Goal: Information Seeking & Learning: Learn about a topic

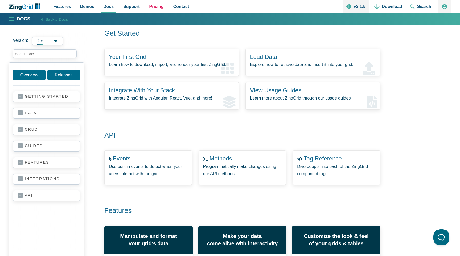
click at [156, 10] on link "Pricing" at bounding box center [156, 6] width 19 height 13
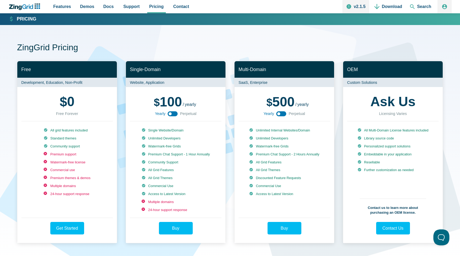
click at [168, 112] on use "App Content" at bounding box center [173, 113] width 10 height 5
click at [170, 112] on use "App Content" at bounding box center [173, 113] width 10 height 5
click at [170, 112] on icon "App Content" at bounding box center [173, 114] width 12 height 12
click at [170, 112] on use "App Content" at bounding box center [173, 113] width 10 height 5
click at [170, 112] on icon "App Content" at bounding box center [173, 114] width 12 height 12
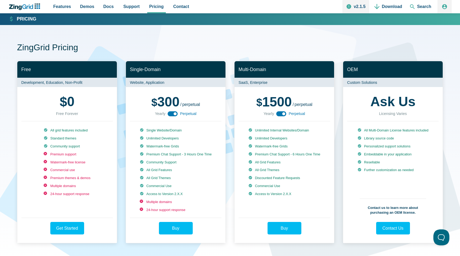
click at [170, 112] on use "App Content" at bounding box center [173, 113] width 10 height 5
click at [67, 9] on span "Features" at bounding box center [62, 6] width 18 height 7
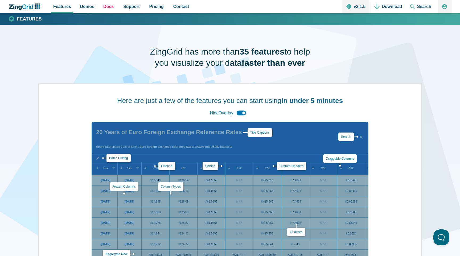
click at [103, 6] on span "Docs" at bounding box center [108, 6] width 10 height 7
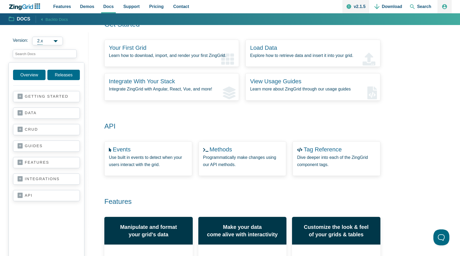
click at [34, 178] on link "integrations" at bounding box center [47, 178] width 58 height 5
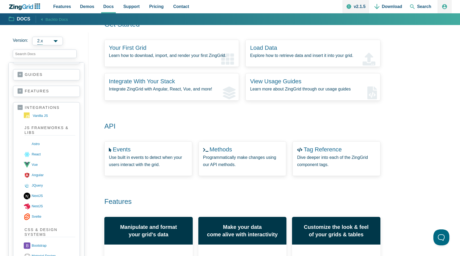
scroll to position [73, 0]
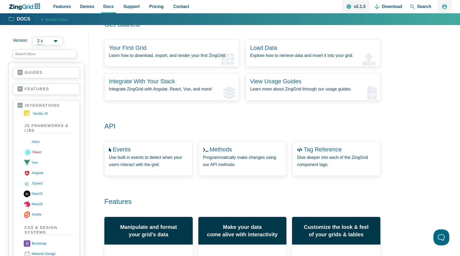
click at [37, 153] on link "react" at bounding box center [50, 152] width 52 height 10
